Goal: Transaction & Acquisition: Purchase product/service

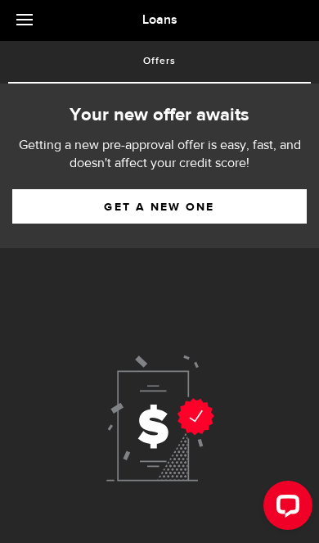
click at [252, 210] on link "Get a new one" at bounding box center [159, 206] width 295 height 34
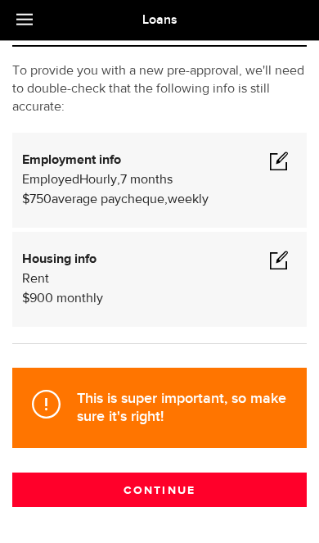
scroll to position [109, 0]
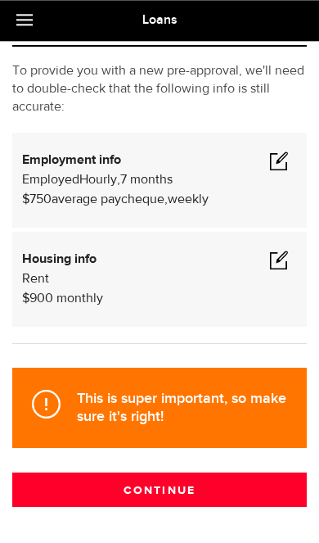
click at [279, 158] on span at bounding box center [279, 161] width 20 height 20
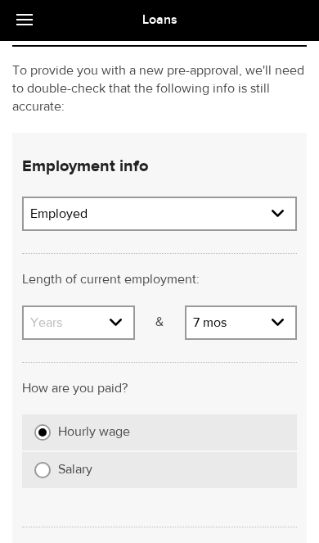
click at [109, 318] on select "Years 0 yrs 1 yr 2 yrs 3 yrs 4 yrs 5 yrs 6 yrs 7 yrs 8 yrs 9 yrs 10+ yrs" at bounding box center [79, 324] width 110 height 34
select select "2"
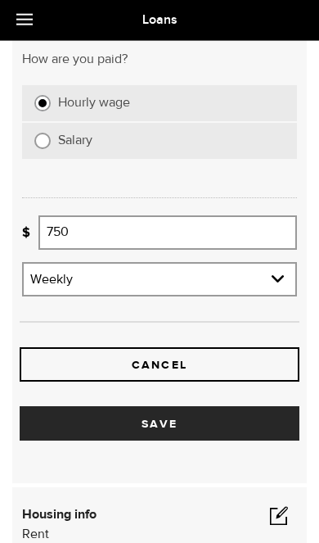
scroll to position [448, 0]
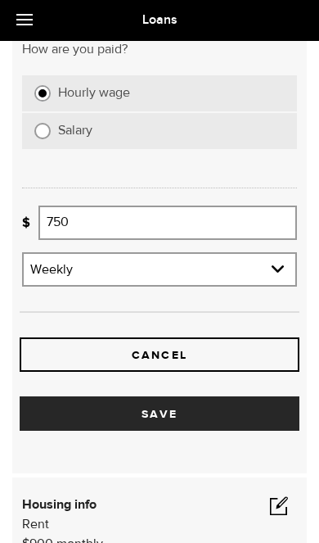
click at [207, 413] on button "Save" at bounding box center [160, 413] width 280 height 34
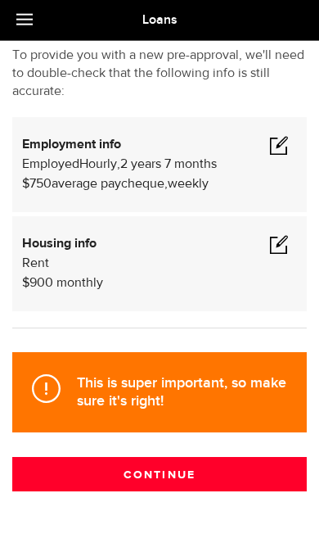
scroll to position [125, 0]
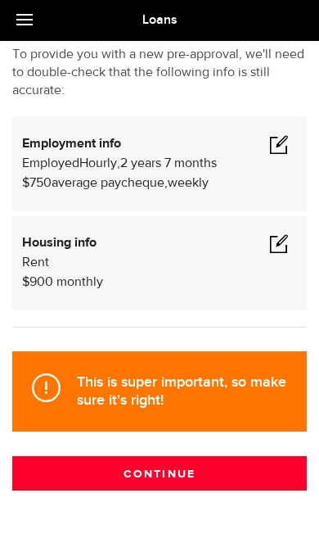
click at [187, 473] on button "Continue" at bounding box center [159, 473] width 295 height 34
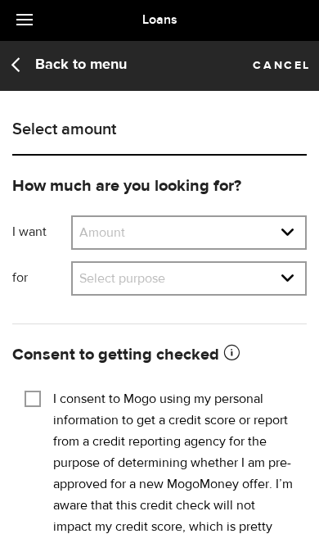
click at [232, 236] on select "Amount $500 $1000 $2000 $3000 $4000 $5000 $6000 $7000 $8000 $9000 $10000 $11000…" at bounding box center [189, 234] width 232 height 34
select select "500"
click at [191, 286] on select "Select purpose Credit Card Refinancing/Pay Off Credit Cards Debt Consolidation …" at bounding box center [189, 280] width 232 height 34
select select "Other Purpose"
click at [34, 396] on input "I consent to Mogo using my personal information to get a credit score or report…" at bounding box center [33, 397] width 16 height 16
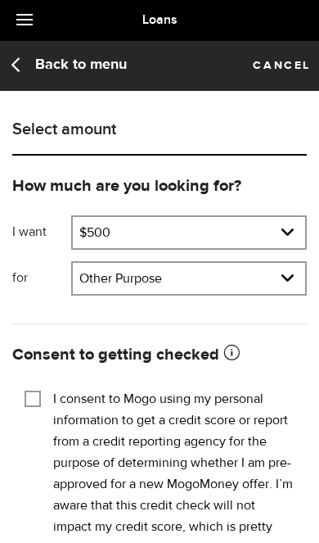
checkbox input "true"
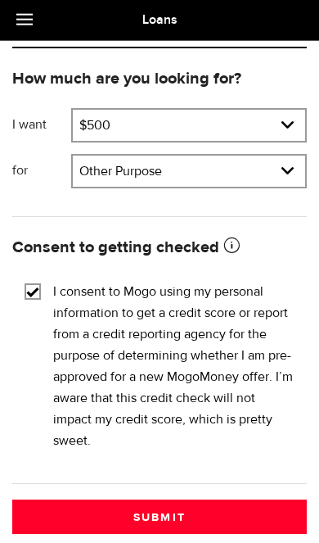
click at [189, 522] on button "Submit" at bounding box center [159, 516] width 295 height 34
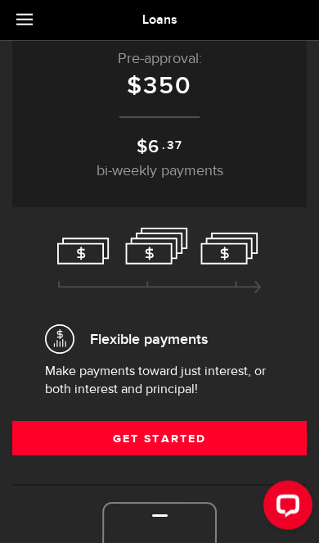
scroll to position [158, 0]
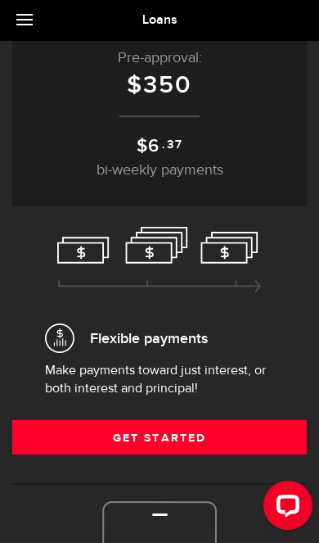
click at [210, 439] on link "Get Started" at bounding box center [159, 437] width 295 height 34
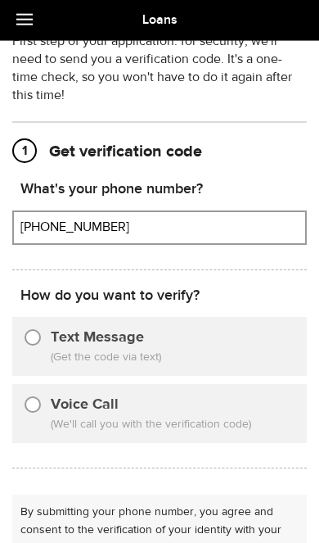
click at [217, 226] on input "(343) 370-6074" at bounding box center [159, 227] width 291 height 31
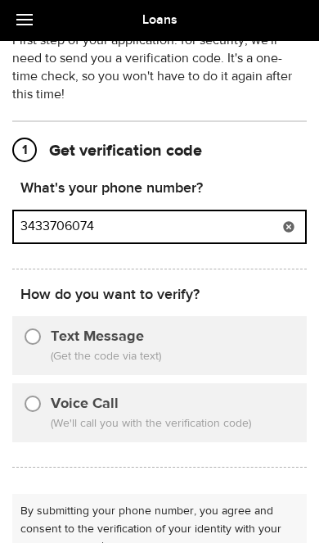
scroll to position [95, 0]
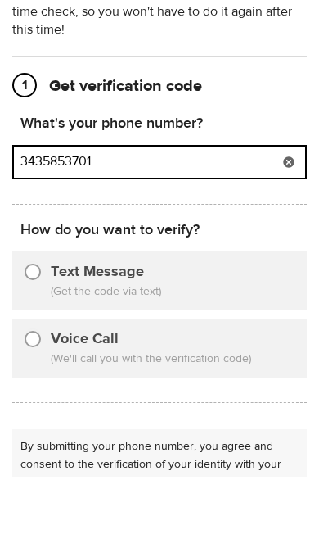
type input "3435853701"
click at [33, 327] on input "Text Message" at bounding box center [33, 335] width 16 height 16
radio input "true"
type input "(343) 585-3701"
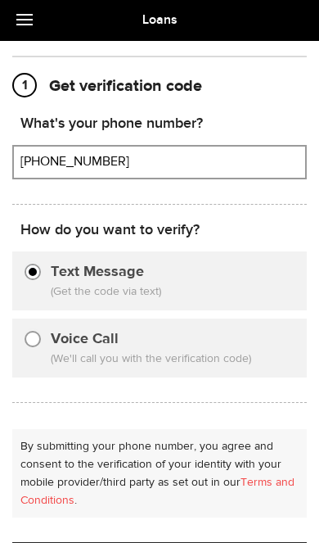
scroll to position [363, 0]
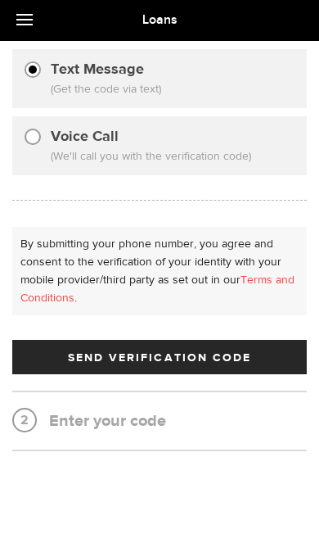
click at [256, 354] on button "Send Verification Code" at bounding box center [159, 357] width 295 height 34
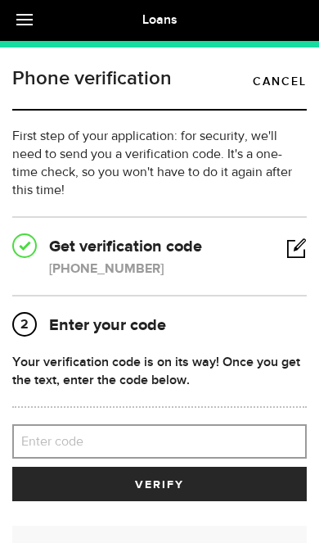
click at [183, 435] on label "Enter code" at bounding box center [159, 442] width 295 height 34
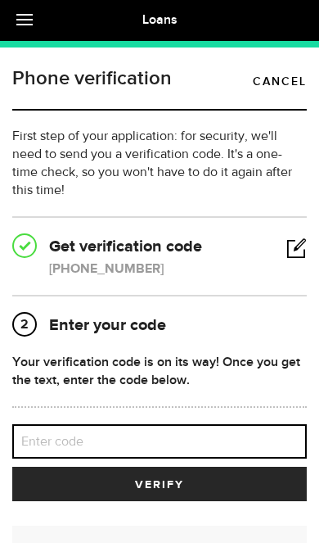
click at [183, 435] on input "Enter code" at bounding box center [159, 441] width 295 height 34
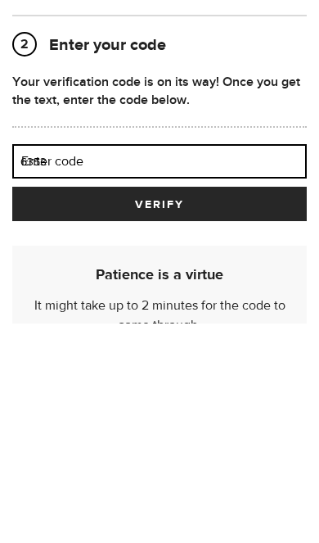
type input "63538"
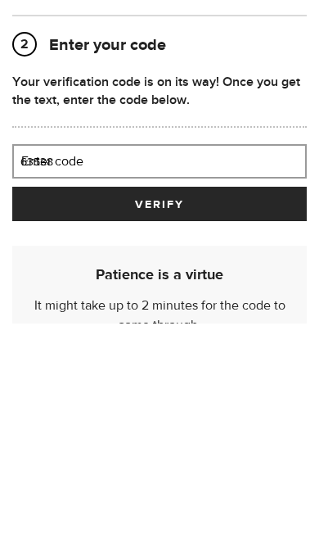
click at [160, 406] on button "verify" at bounding box center [159, 423] width 295 height 34
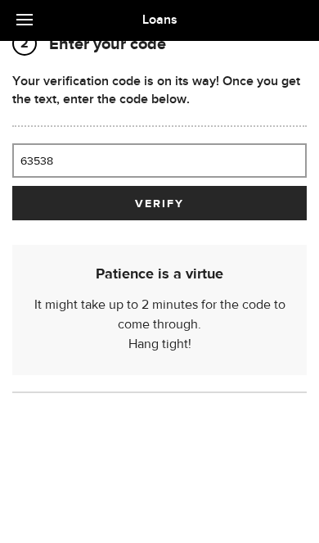
scroll to position [74, 0]
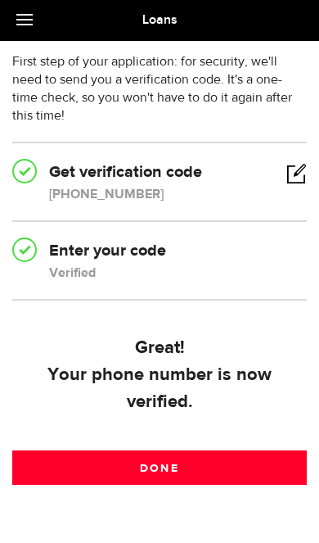
click at [208, 467] on link "Done" at bounding box center [159, 467] width 295 height 34
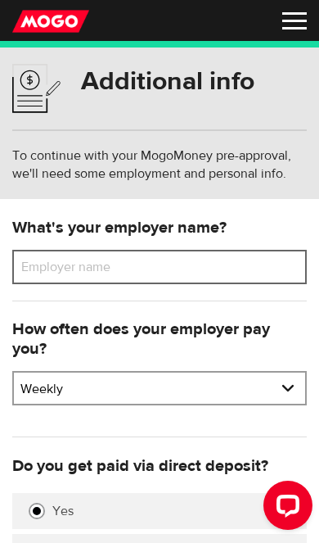
click at [236, 265] on input "Employer name" at bounding box center [159, 267] width 295 height 34
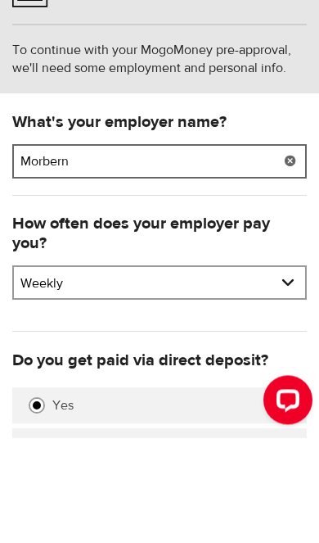
type input "Morbern"
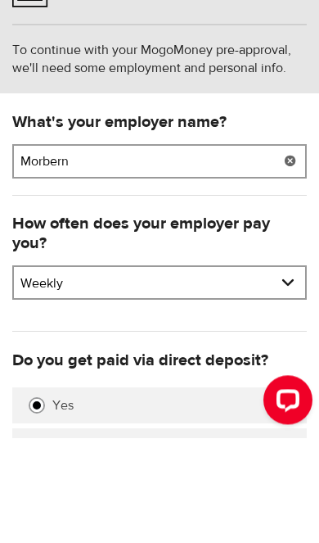
click at [48, 372] on select "Pay frequency Weekly Bi-Weekly Semi-Monthly Monthly" at bounding box center [159, 389] width 291 height 34
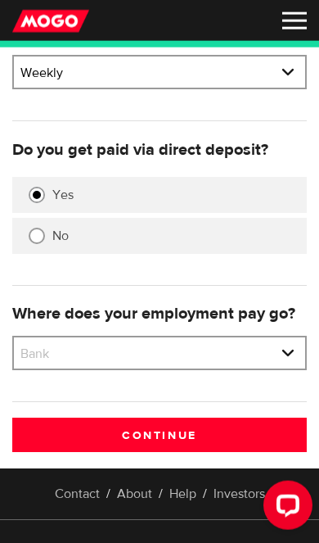
click at [255, 346] on select "Bank BMO / Bank of Montreal CIBC / Canadian Imperial Bank of Commerce CWB / Can…" at bounding box center [159, 354] width 291 height 34
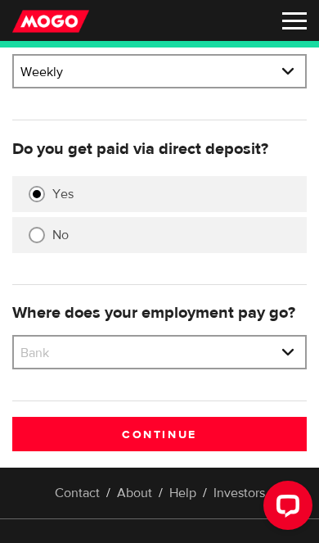
select select "2"
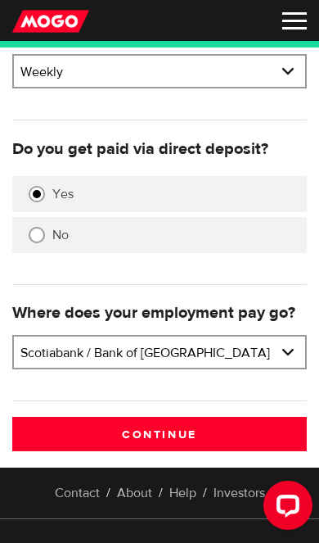
click at [197, 426] on input "Continue" at bounding box center [159, 434] width 295 height 34
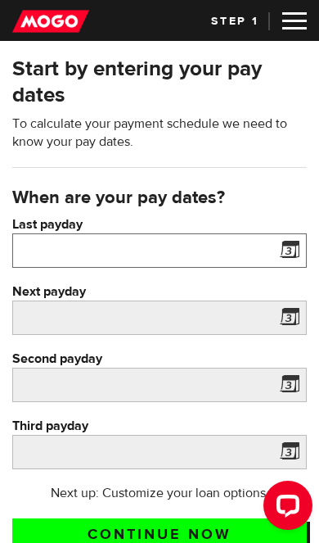
click at [193, 252] on input "Last payday" at bounding box center [159, 250] width 295 height 34
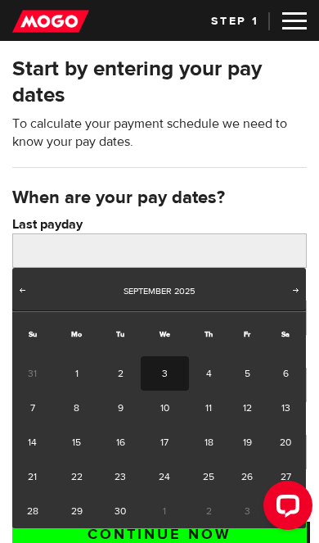
click at [165, 372] on link "3" at bounding box center [165, 373] width 48 height 34
type input "2025/09/03"
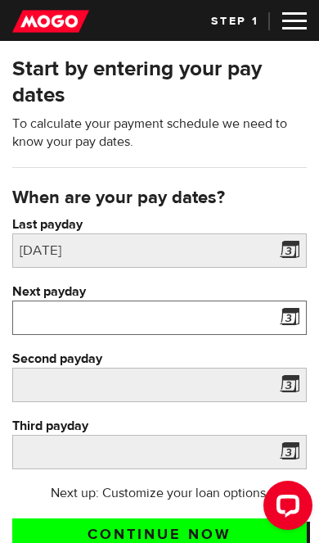
click at [223, 316] on input "Next payday" at bounding box center [159, 317] width 295 height 34
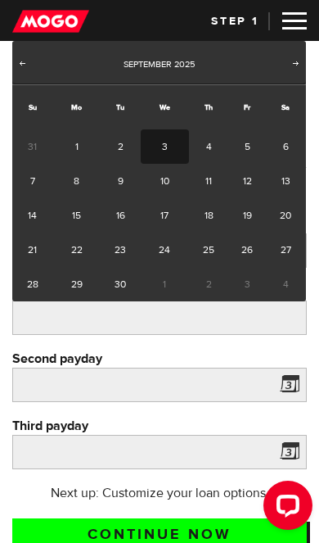
click at [169, 184] on link "10" at bounding box center [165, 181] width 48 height 34
type input "2025/09/10"
type input "2025/9/17"
type input "2025/9/24"
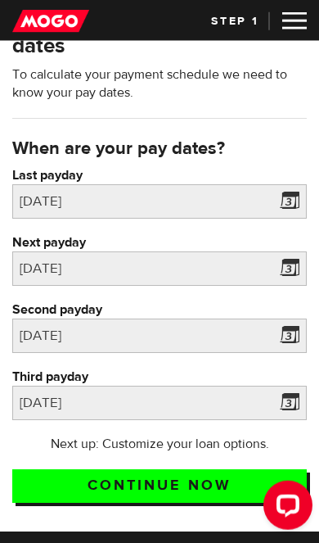
scroll to position [50, 0]
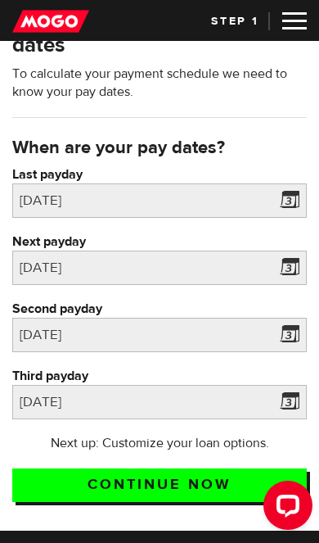
click at [215, 483] on input "Continue now" at bounding box center [159, 485] width 295 height 34
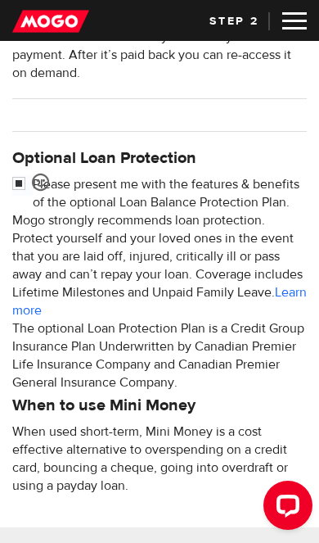
scroll to position [649, 0]
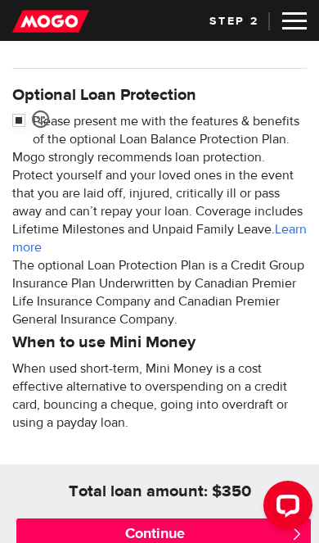
click at [213, 532] on input "Continue" at bounding box center [163, 534] width 295 height 33
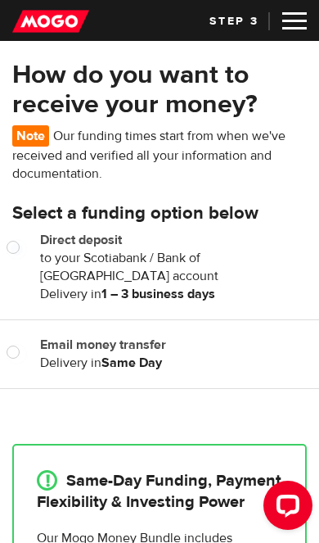
click at [19, 242] on input "Direct deposit" at bounding box center [17, 249] width 20 height 20
radio input "true"
click at [23, 354] on input "Email money transfer" at bounding box center [17, 354] width 20 height 20
radio input "true"
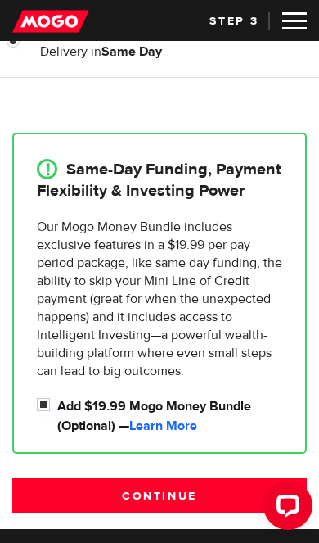
scroll to position [311, 0]
click at [43, 403] on input "Add $19.99 Mogo Money Bundle (Optional) — Learn More" at bounding box center [47, 406] width 20 height 20
checkbox input "false"
radio input "false"
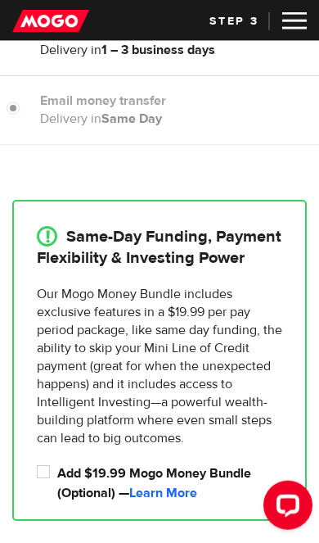
scroll to position [245, 0]
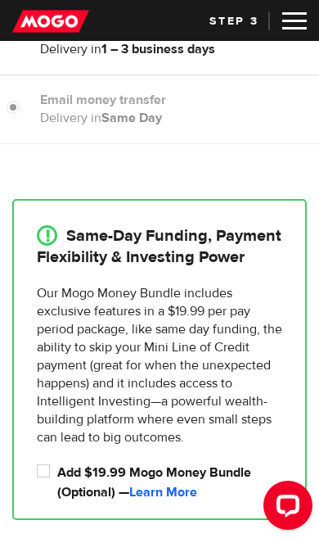
click at [47, 474] on input "Add $19.99 Mogo Money Bundle (Optional) — Learn More" at bounding box center [47, 472] width 20 height 20
checkbox input "true"
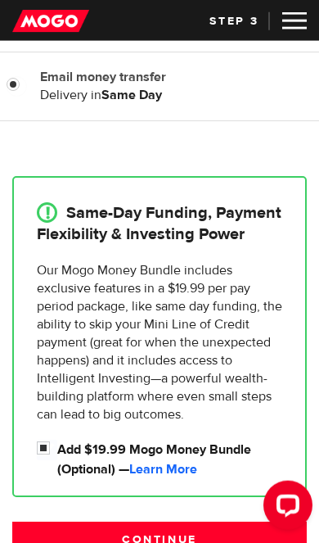
scroll to position [302, 0]
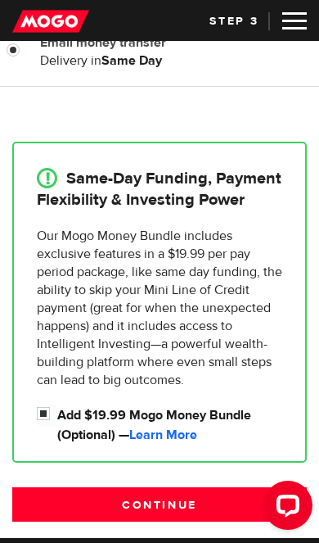
click at [179, 509] on input "Continue" at bounding box center [159, 504] width 295 height 34
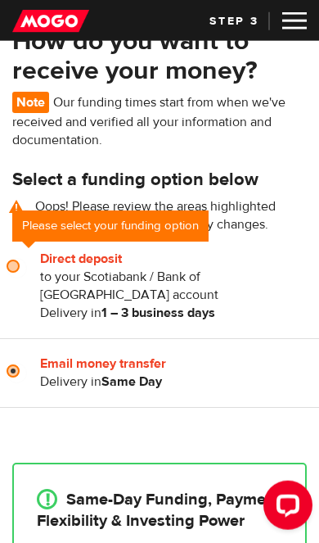
scroll to position [34, 0]
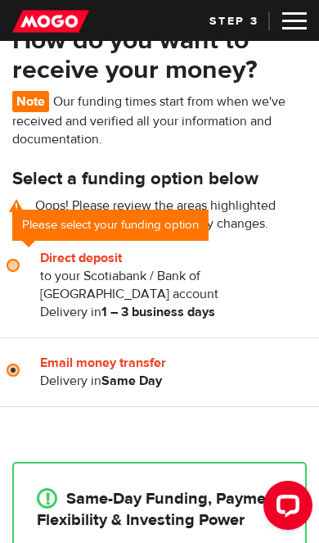
click at [43, 370] on label "Email money transfer" at bounding box center [173, 363] width 267 height 18
click at [27, 370] on input "Email money transfer" at bounding box center [17, 372] width 20 height 20
radio input "true"
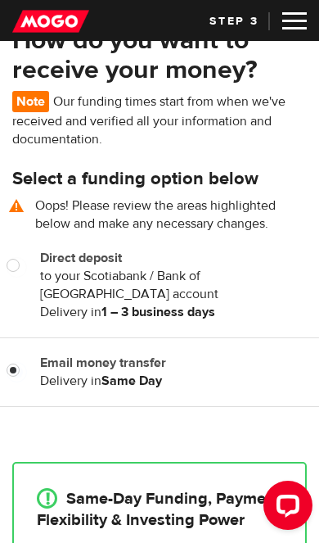
click at [40, 371] on label "Email money transfer" at bounding box center [173, 363] width 267 height 18
click at [27, 371] on input "Email money transfer" at bounding box center [17, 372] width 20 height 20
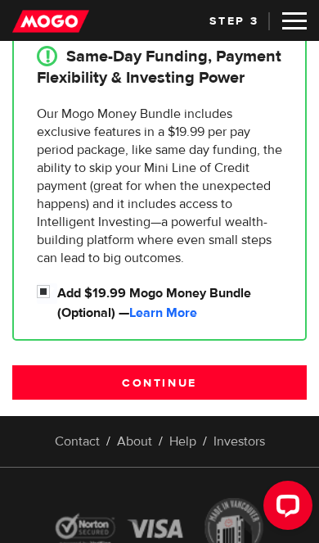
scroll to position [477, 0]
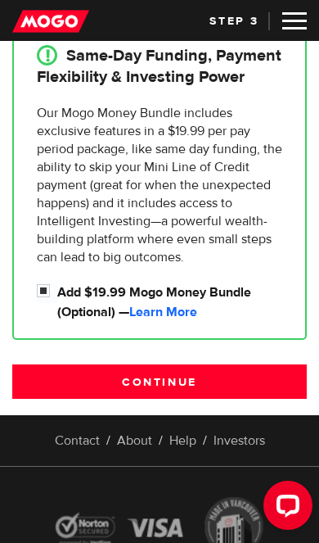
click at [204, 380] on input "Continue" at bounding box center [159, 381] width 295 height 34
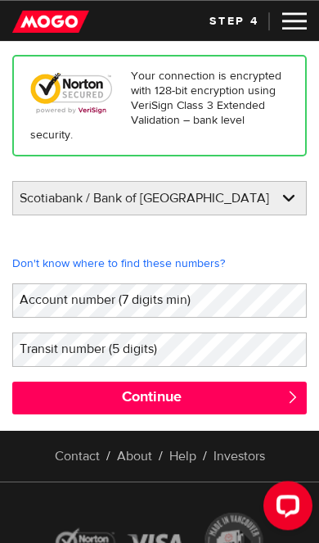
scroll to position [189, 0]
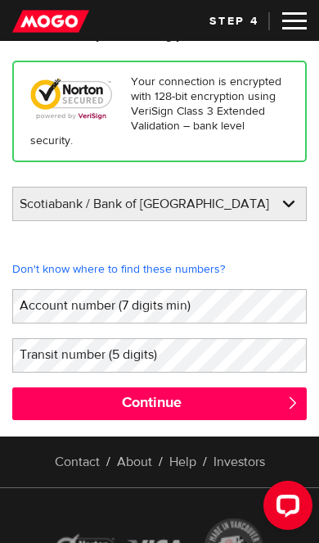
click at [152, 351] on label "Transit number (5 digits)" at bounding box center [101, 354] width 178 height 33
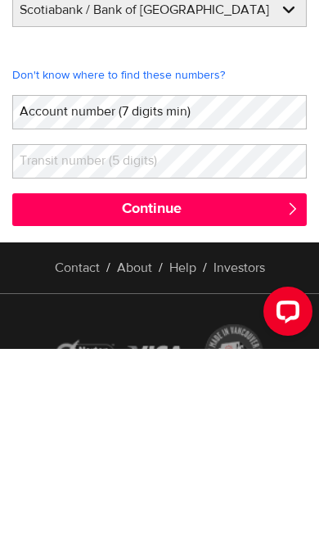
click at [149, 338] on label "Transit number (5 digits)" at bounding box center [101, 354] width 178 height 33
click at [54, 338] on label "Transit number (5 digits)" at bounding box center [101, 354] width 178 height 33
click at [58, 338] on label "Transit number (5 digits)" at bounding box center [101, 354] width 178 height 33
click at [63, 338] on label "Transit number (5 digits)" at bounding box center [101, 354] width 178 height 33
click at [77, 338] on label "Transit number (5 digits)" at bounding box center [101, 354] width 178 height 33
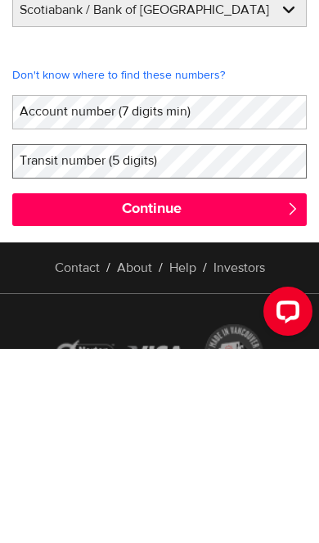
scroll to position [321, 0]
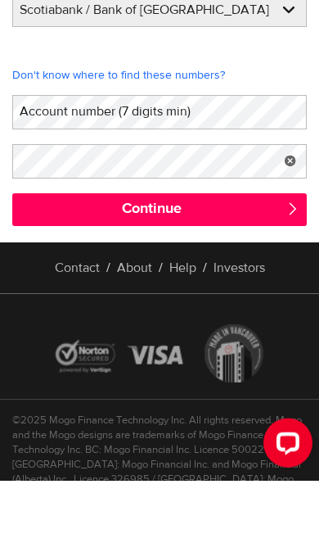
click at [44, 157] on label "Account number (7 digits min)" at bounding box center [118, 173] width 212 height 33
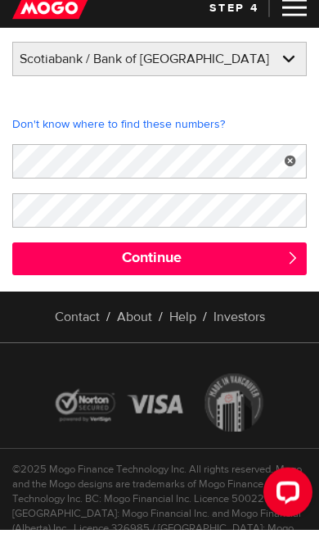
click at [214, 262] on input "Continue" at bounding box center [159, 271] width 295 height 33
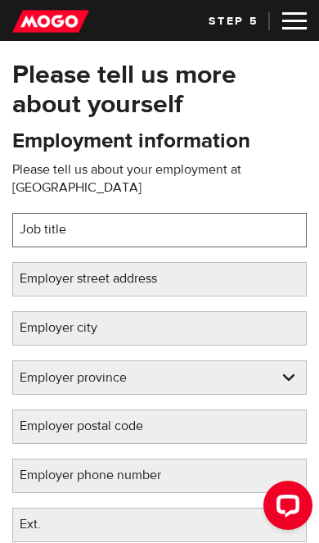
click at [219, 213] on input "Job title" at bounding box center [159, 230] width 295 height 34
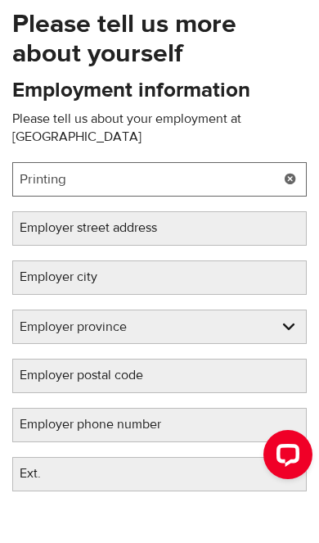
type input "Printing"
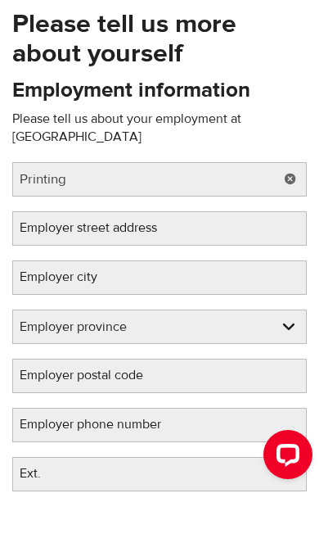
click at [52, 262] on label "Employer street address" at bounding box center [101, 278] width 178 height 33
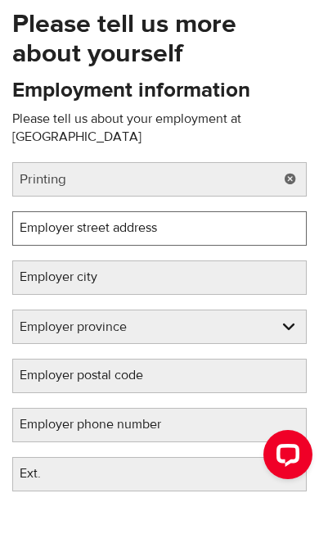
click at [52, 262] on input "Employer street address" at bounding box center [159, 279] width 295 height 34
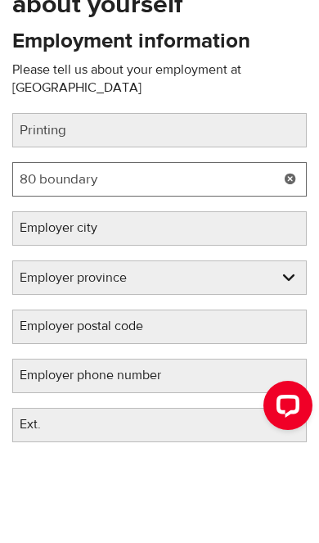
type input "80 boundary"
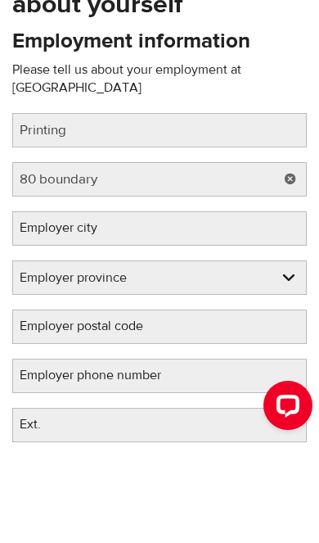
click at [45, 311] on label "Employer city" at bounding box center [71, 327] width 119 height 33
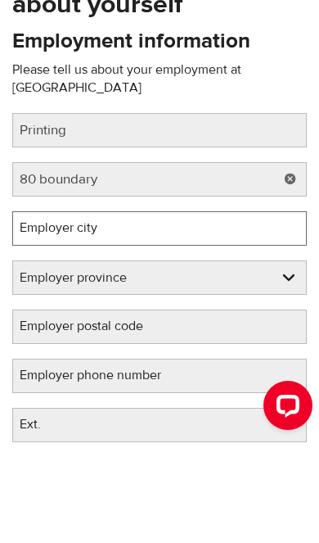
click at [45, 311] on input "Employer city" at bounding box center [159, 328] width 295 height 34
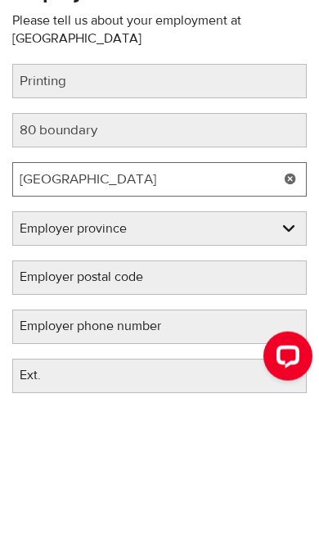
type input "Cornwall"
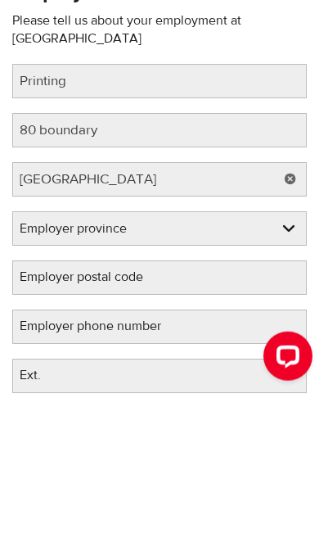
click at [49, 361] on select "Employer province Alberta British Columbia Ontario Manitoba New Brunswick Newfo…" at bounding box center [159, 378] width 293 height 34
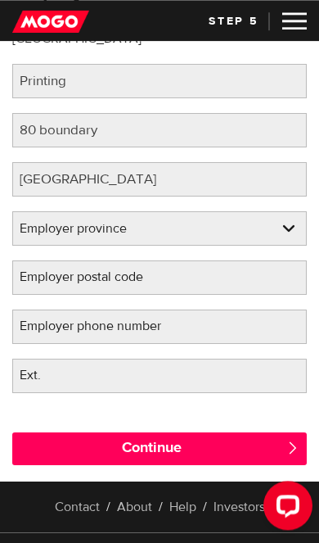
select select "ON"
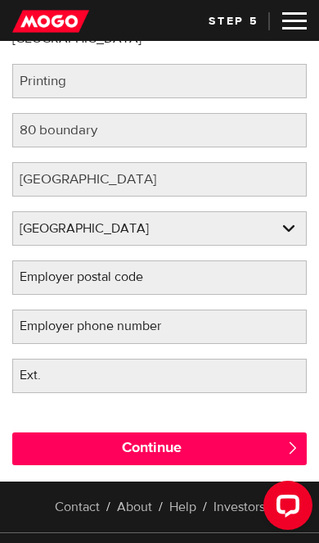
click at [36, 261] on label "Employer postal code" at bounding box center [94, 276] width 165 height 33
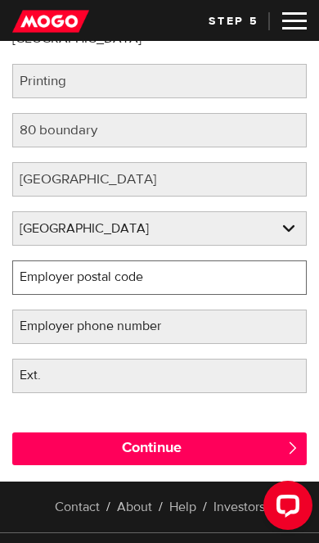
click at [36, 261] on input "Employer postal code" at bounding box center [159, 277] width 295 height 34
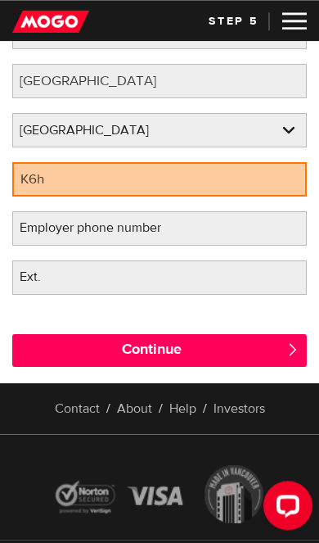
scroll to position [247, 0]
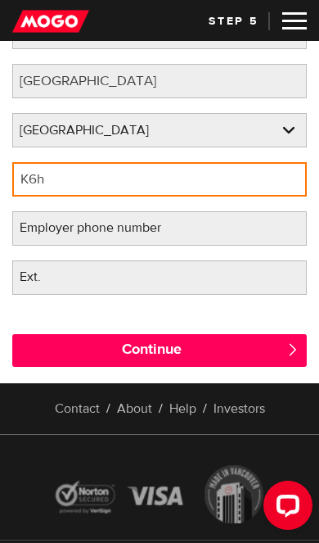
click at [66, 167] on input "K6h" at bounding box center [159, 179] width 295 height 34
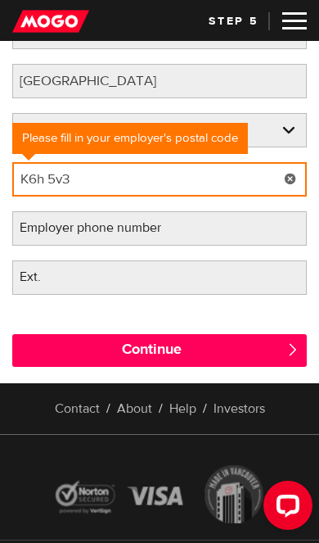
type input "K6h 5v3"
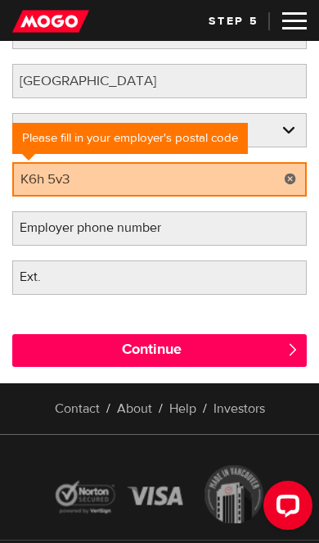
click at [45, 211] on label "Employer phone number" at bounding box center [103, 227] width 183 height 33
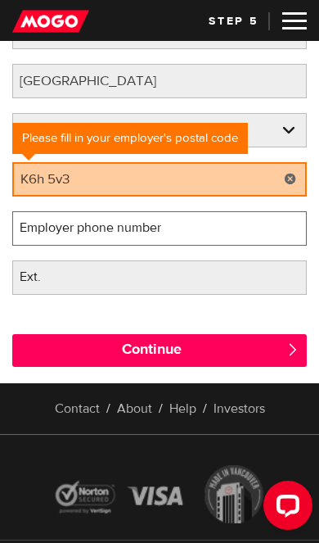
click at [45, 211] on input "Employer phone number" at bounding box center [159, 228] width 295 height 34
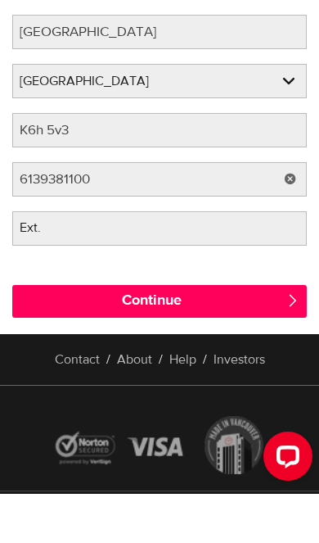
click at [61, 334] on input "Continue" at bounding box center [159, 350] width 295 height 33
type input "(613) 938-1100"
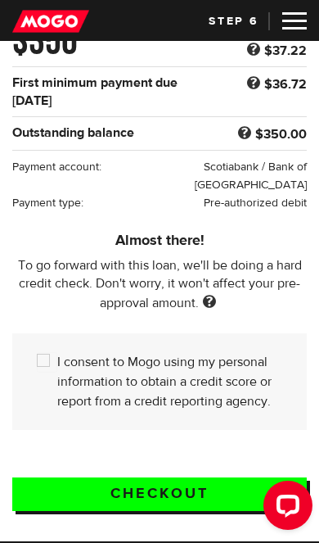
scroll to position [264, 0]
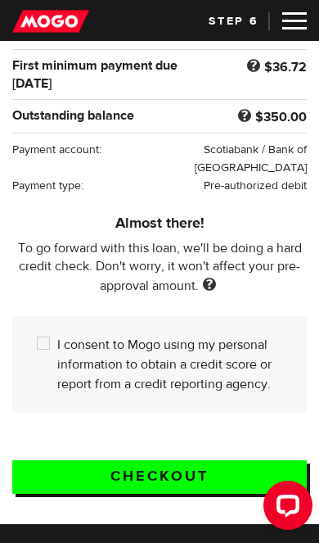
click at [47, 346] on input "I consent to Mogo using my personal information to obtain a credit score or rep…" at bounding box center [47, 345] width 20 height 20
checkbox input "true"
click at [217, 478] on input "Checkout" at bounding box center [159, 477] width 295 height 34
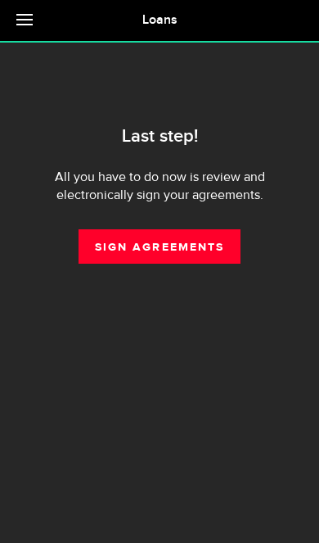
click at [192, 245] on link "Sign Agreements" at bounding box center [160, 246] width 162 height 34
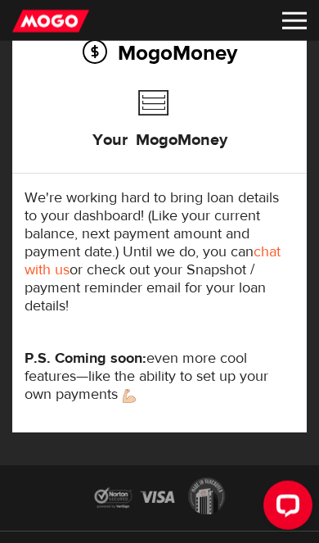
scroll to position [223, 0]
